Goal: Use online tool/utility: Use online tool/utility

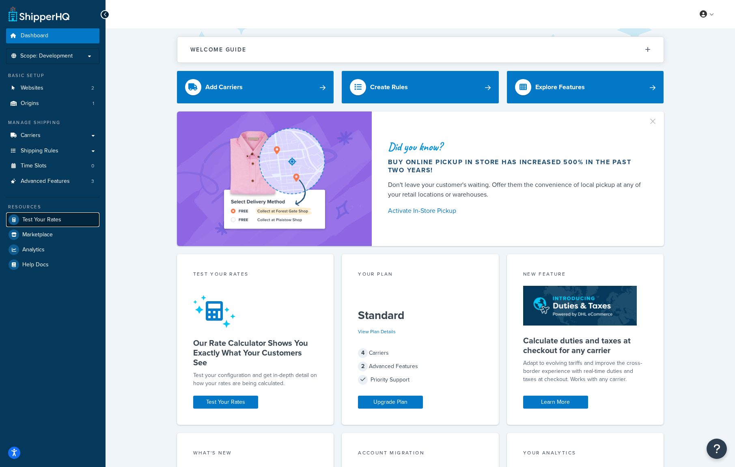
click at [54, 221] on span "Test Your Rates" at bounding box center [41, 220] width 39 height 7
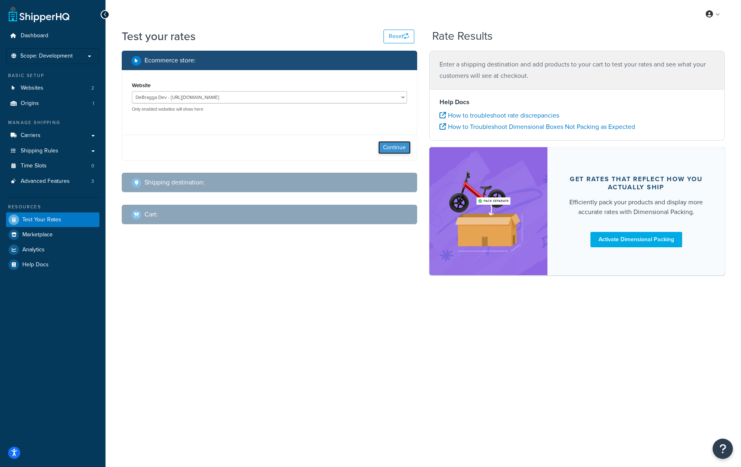
click at [394, 147] on button "Continue" at bounding box center [394, 147] width 32 height 13
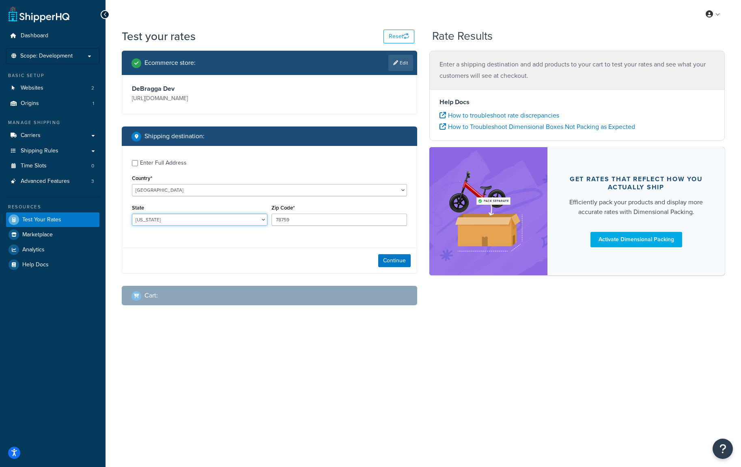
click at [213, 218] on select "[US_STATE] [US_STATE] [US_STATE] [US_STATE] [US_STATE] Armed Forces Americas Ar…" at bounding box center [199, 220] width 135 height 12
select select "CA"
click at [132, 214] on select "[US_STATE] [US_STATE] [US_STATE] [US_STATE] [US_STATE] Armed Forces Americas Ar…" at bounding box center [199, 220] width 135 height 12
drag, startPoint x: 289, startPoint y: 221, endPoint x: 242, endPoint y: 215, distance: 47.4
click at [242, 216] on div "State [US_STATE] [US_STATE] [US_STATE] [US_STATE] [US_STATE] Armed Forces Ameri…" at bounding box center [269, 217] width 279 height 30
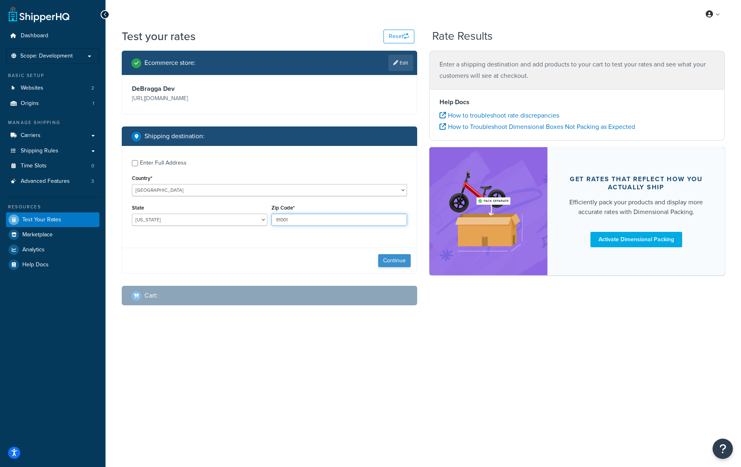
type input "91001"
click at [397, 258] on button "Continue" at bounding box center [394, 260] width 32 height 13
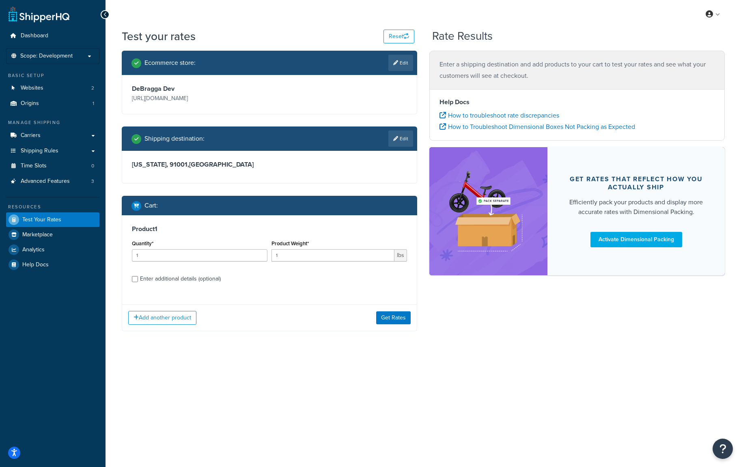
click at [170, 280] on div "Enter additional details (optional)" at bounding box center [180, 278] width 81 height 11
click at [138, 280] on input "Enter additional details (optional)" at bounding box center [135, 279] width 6 height 6
checkbox input "true"
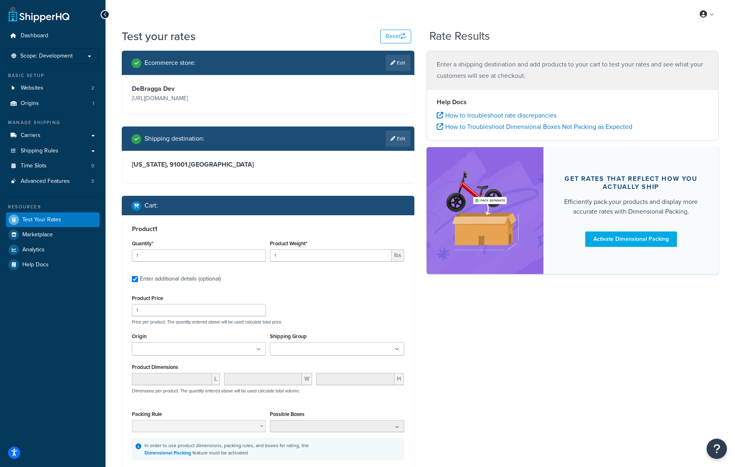
click at [312, 352] on input "Shipping Group" at bounding box center [308, 349] width 72 height 9
click at [531, 364] on div "Ecommerce store : Edit DeBragga Dev [URL][DOMAIN_NAME] Shipping destination : E…" at bounding box center [420, 284] width 609 height 466
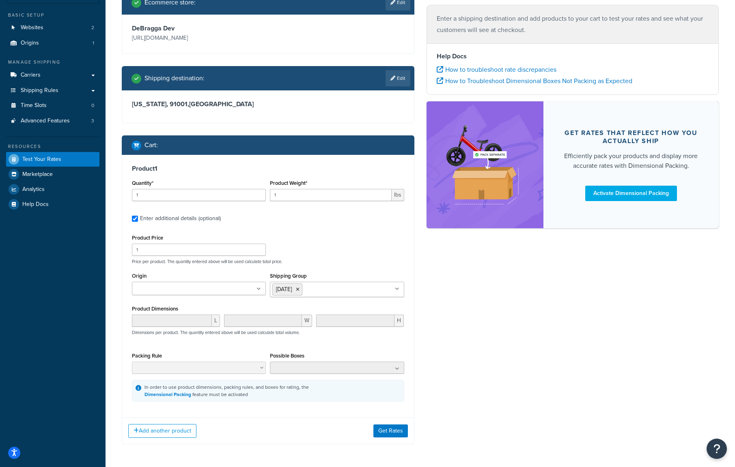
scroll to position [90, 0]
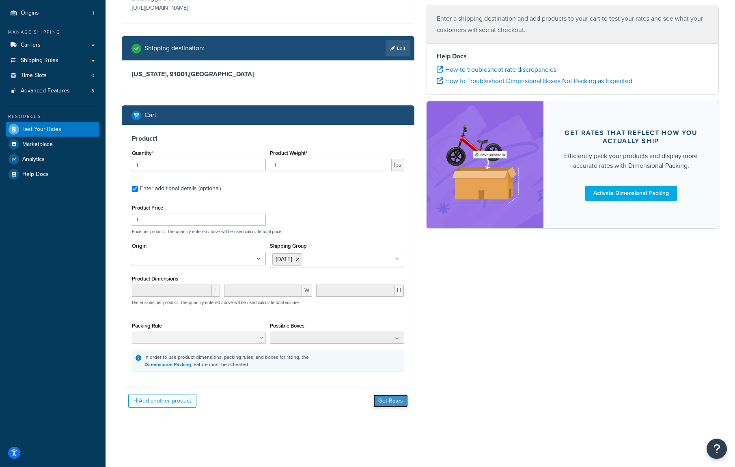
click at [384, 404] on button "Get Rates" at bounding box center [390, 401] width 34 height 13
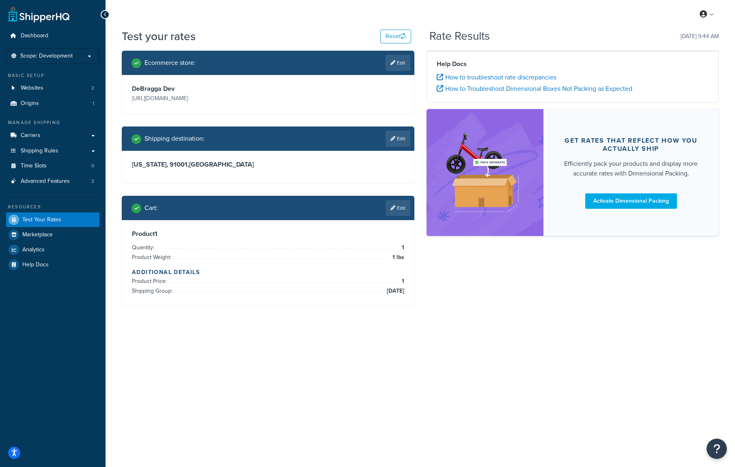
scroll to position [0, 0]
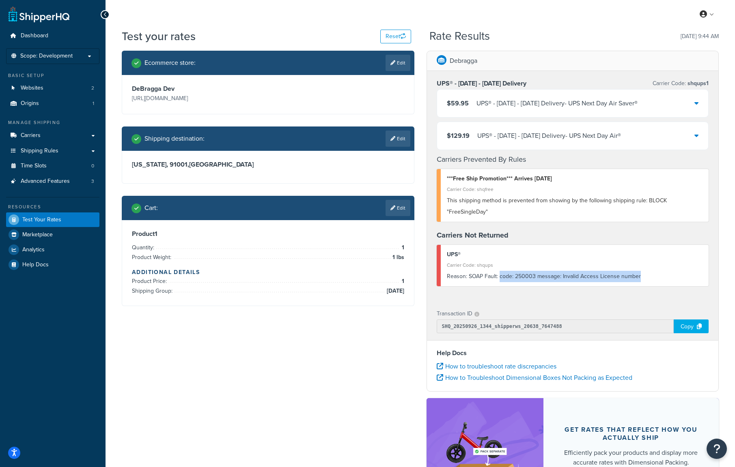
drag, startPoint x: 499, startPoint y: 278, endPoint x: 644, endPoint y: 282, distance: 144.9
click at [644, 282] on div "Reason: SOAP Fault: code: 250003 message: Invalid Access License number" at bounding box center [575, 276] width 256 height 11
drag, startPoint x: 640, startPoint y: 276, endPoint x: 576, endPoint y: 279, distance: 64.6
click at [577, 280] on div "Reason: SOAP Fault: code: 250003 message: Invalid Access License number" at bounding box center [575, 276] width 256 height 11
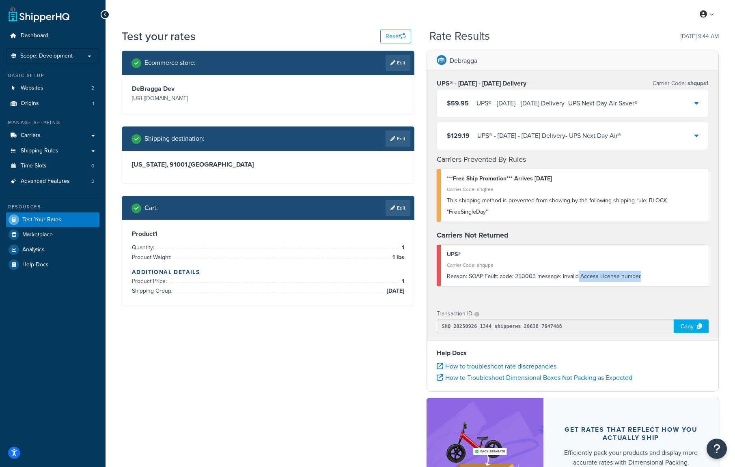
click at [576, 279] on div "Reason: SOAP Fault: code: 250003 message: Invalid Access License number" at bounding box center [575, 276] width 256 height 11
drag, startPoint x: 690, startPoint y: 326, endPoint x: 703, endPoint y: 317, distance: 16.1
click at [690, 326] on div "Copy" at bounding box center [690, 327] width 35 height 14
drag, startPoint x: 181, startPoint y: 168, endPoint x: 263, endPoint y: 167, distance: 81.5
click at [263, 167] on h3 "[US_STATE], [GEOGRAPHIC_DATA]" at bounding box center [268, 165] width 272 height 8
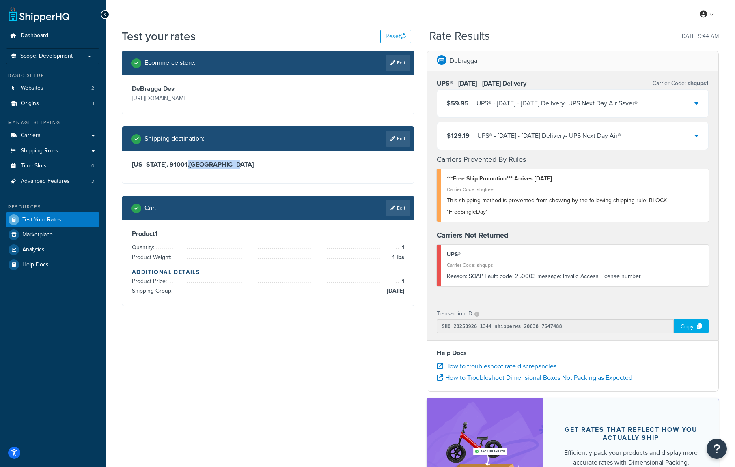
click at [263, 167] on h3 "[US_STATE], [GEOGRAPHIC_DATA]" at bounding box center [268, 165] width 272 height 8
